Goal: Task Accomplishment & Management: Manage account settings

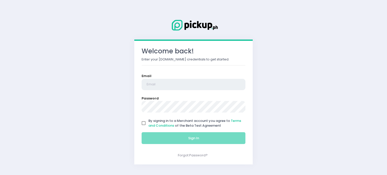
type input "[EMAIL_ADDRESS][DOMAIN_NAME]"
click at [144, 121] on input "By signing in to a Merchant account you agree to Terms and Conditions of the Be…" at bounding box center [144, 123] width 10 height 10
checkbox input "true"
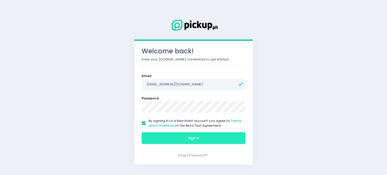
click at [156, 142] on button "Sign In" at bounding box center [194, 138] width 104 height 12
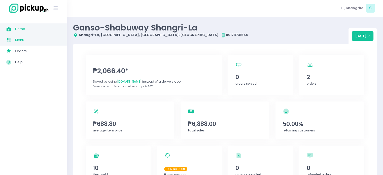
click at [27, 41] on span "Menu" at bounding box center [37, 40] width 45 height 7
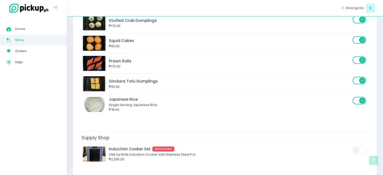
scroll to position [1234, 0]
